Goal: Information Seeking & Learning: Find specific fact

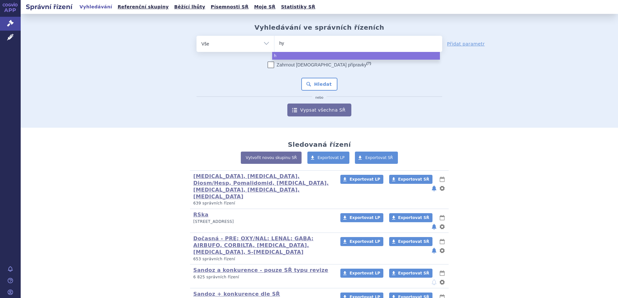
type input "hyr"
type input "hyri"
type input "hyrimo"
type input "[MEDICAL_DATA]"
select select "hyrimoz"
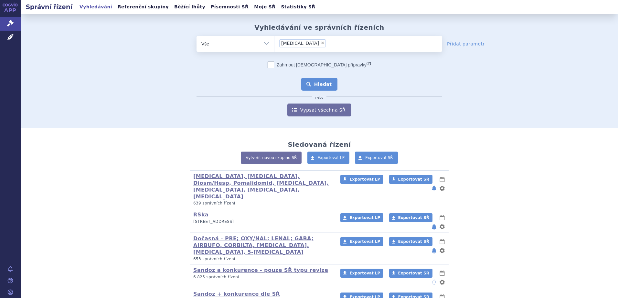
click at [312, 78] on div "Zahrnout bratrské přípravky (?) Hledat nebo Vypsat všechna SŘ" at bounding box center [318, 89] width 245 height 55
click at [309, 82] on button "Hledat" at bounding box center [319, 84] width 36 height 13
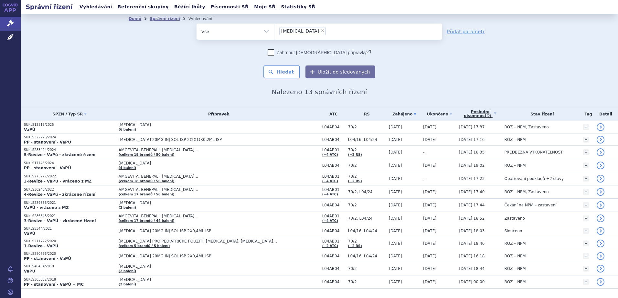
click at [69, 154] on strong "5-Revize - VaPú - zkrácené řízení" at bounding box center [59, 155] width 71 height 5
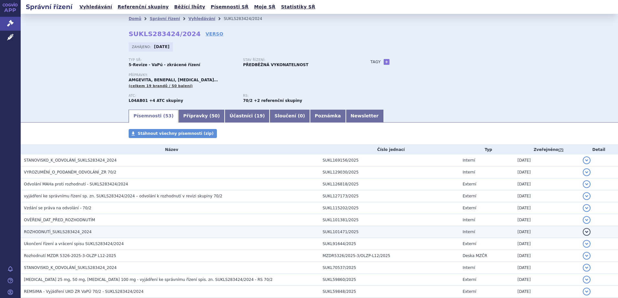
click at [92, 232] on h3 "ROZHODNUTÍ_SUKLS283424_2024" at bounding box center [171, 232] width 295 height 6
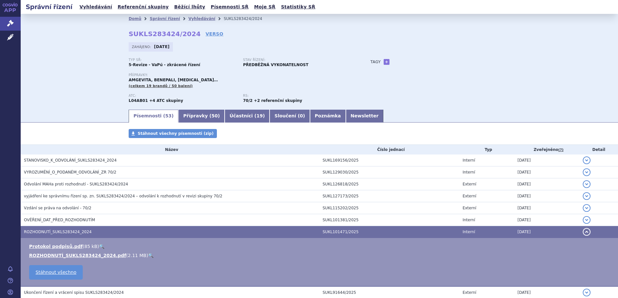
click at [148, 254] on link "🔍" at bounding box center [150, 255] width 5 height 5
